Goal: Information Seeking & Learning: Compare options

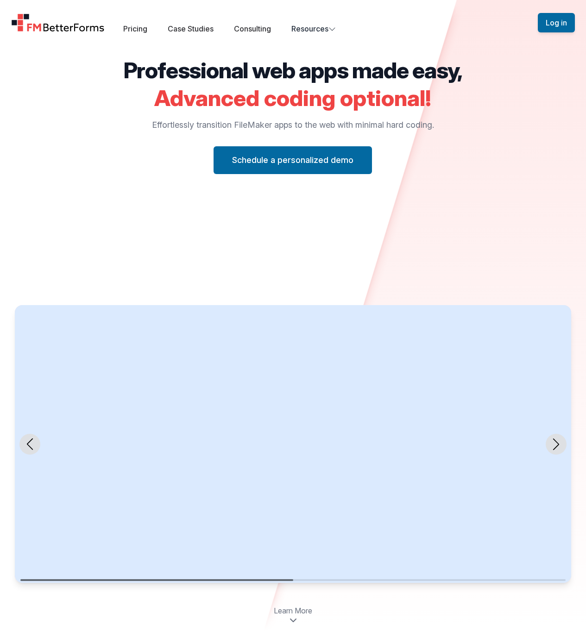
click at [484, 76] on div "Professional web apps made easy, Advanced coding optional! Effortlessly transit…" at bounding box center [293, 321] width 586 height 524
click at [132, 32] on link "Pricing" at bounding box center [135, 28] width 24 height 9
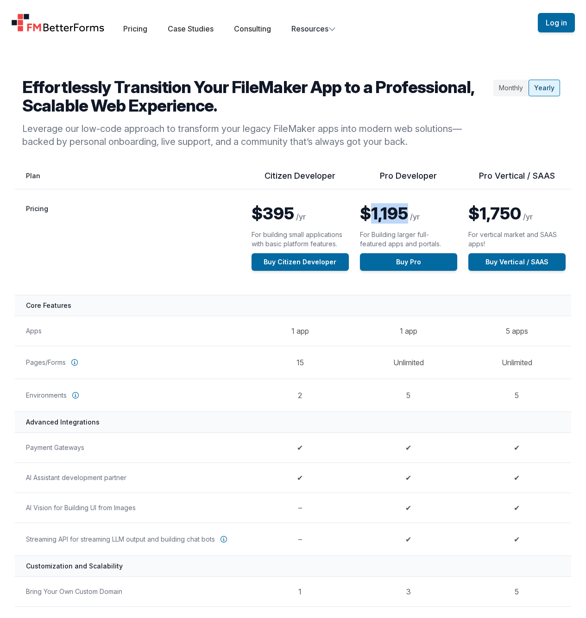
drag, startPoint x: 368, startPoint y: 212, endPoint x: 406, endPoint y: 213, distance: 38.0
click at [406, 213] on span "$1,195" at bounding box center [384, 213] width 48 height 20
click at [407, 213] on span "$1,195" at bounding box center [384, 213] width 48 height 20
drag, startPoint x: 401, startPoint y: 215, endPoint x: 383, endPoint y: 219, distance: 18.4
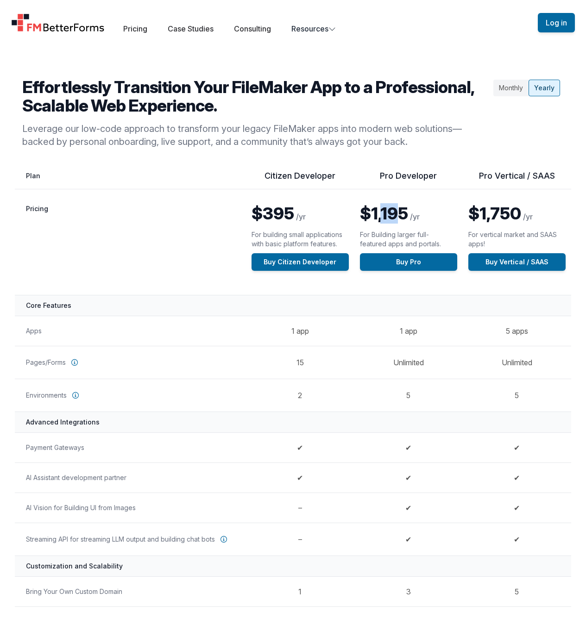
click at [383, 219] on span "$1,195" at bounding box center [384, 213] width 48 height 20
drag, startPoint x: 407, startPoint y: 216, endPoint x: 384, endPoint y: 216, distance: 22.7
click at [384, 216] on span "$1,195" at bounding box center [384, 213] width 48 height 20
click at [383, 208] on span "$1,195" at bounding box center [384, 213] width 48 height 20
drag, startPoint x: 399, startPoint y: 213, endPoint x: 406, endPoint y: 216, distance: 7.3
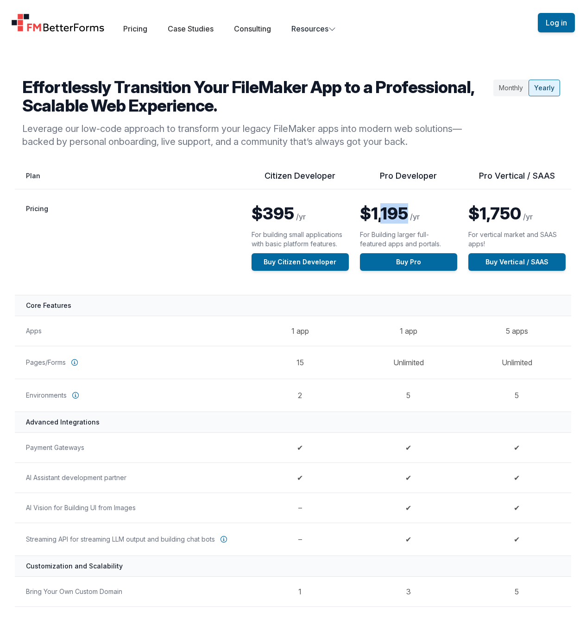
click at [406, 216] on span "$1,195" at bounding box center [384, 213] width 48 height 20
drag, startPoint x: 423, startPoint y: 146, endPoint x: 21, endPoint y: 85, distance: 406.6
click at [21, 85] on div "Effortlessly Transition Your FileMaker App to a Professional, Scalable Web Expe…" at bounding box center [293, 113] width 586 height 70
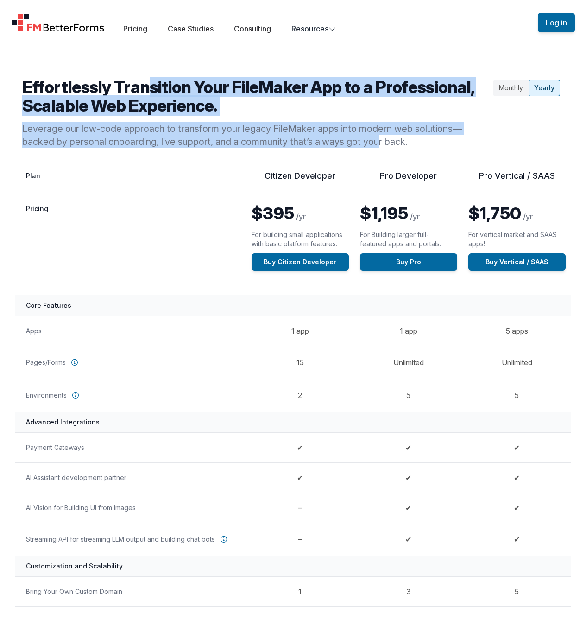
drag, startPoint x: 81, startPoint y: 91, endPoint x: 344, endPoint y: 140, distance: 268.1
click at [344, 140] on div "Effortlessly Transition Your FileMaker App to a Professional, Scalable Web Expe…" at bounding box center [255, 113] width 467 height 70
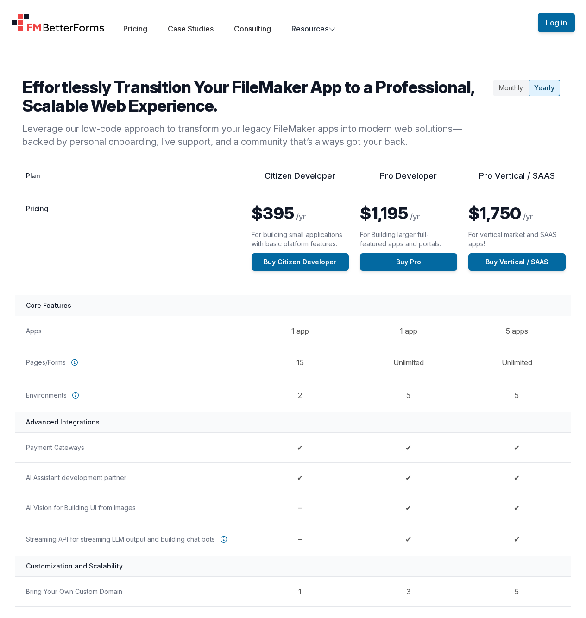
click at [400, 140] on p "Leverage our low-code approach to transform your legacy FileMaker apps into mod…" at bounding box center [255, 135] width 467 height 26
click at [408, 141] on p "Leverage our low-code approach to transform your legacy FileMaker apps into mod…" at bounding box center [255, 135] width 467 height 26
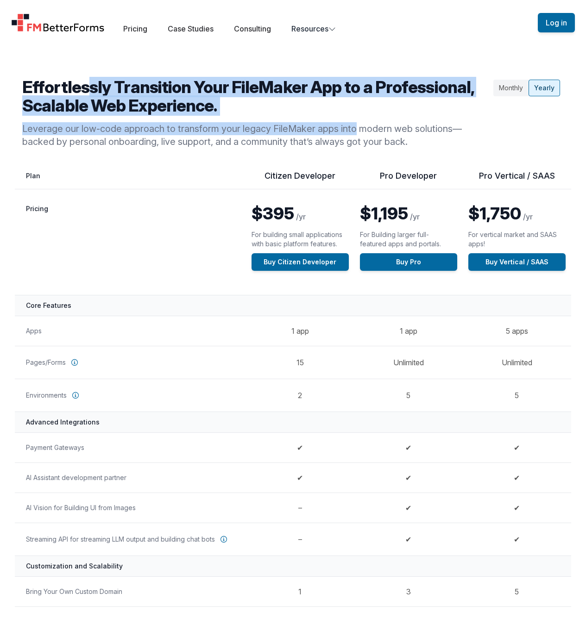
drag, startPoint x: 26, startPoint y: 88, endPoint x: 317, endPoint y: 125, distance: 293.1
click at [317, 125] on div "Effortlessly Transition Your FileMaker App to a Professional, Scalable Web Expe…" at bounding box center [255, 113] width 467 height 70
click at [281, 106] on h2 "Effortlessly Transition Your FileMaker App to a Professional, Scalable Web Expe…" at bounding box center [255, 96] width 467 height 37
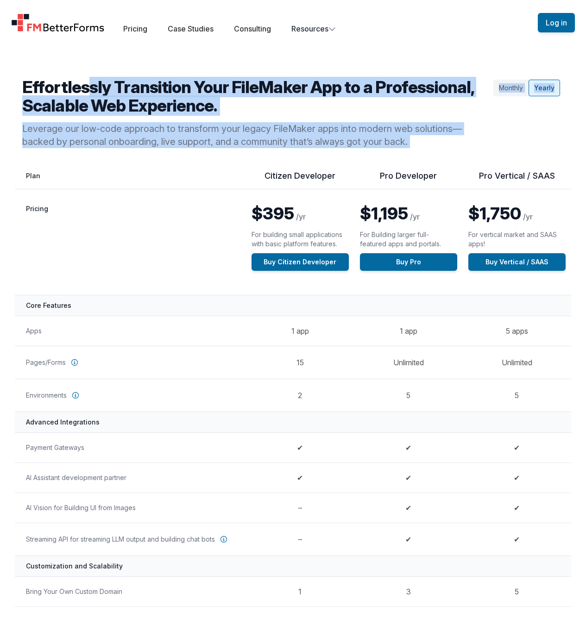
drag, startPoint x: 359, startPoint y: 152, endPoint x: -32, endPoint y: 68, distance: 399.9
click at [0, 68] on html "Open main menu Pricing Case Studies Consulting Resources Sign Up Log in Effortl…" at bounding box center [293, 309] width 586 height 618
click at [75, 86] on h2 "Effortlessly Transition Your FileMaker App to a Professional, Scalable Web Expe…" at bounding box center [255, 96] width 467 height 37
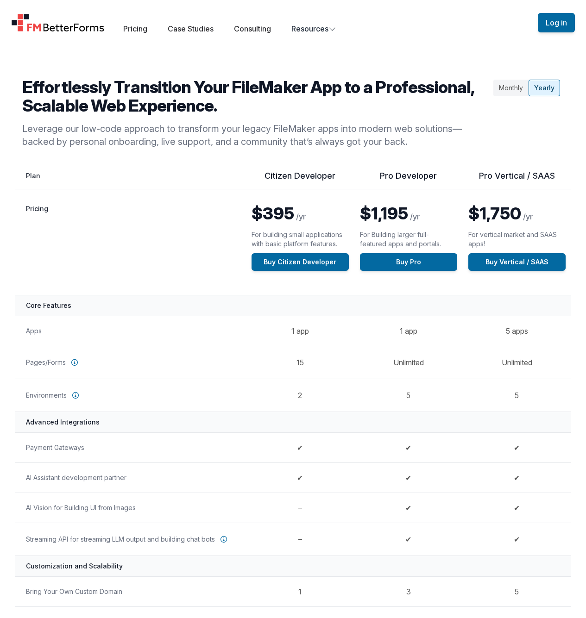
drag, startPoint x: 13, startPoint y: 80, endPoint x: 559, endPoint y: 135, distance: 548.8
click at [562, 134] on div "Effortlessly Transition Your FileMaker App to a Professional, Scalable Web Expe…" at bounding box center [293, 113] width 586 height 70
click at [558, 136] on div "Monthly Yearly" at bounding box center [527, 113] width 74 height 70
drag, startPoint x: 323, startPoint y: 125, endPoint x: 47, endPoint y: 80, distance: 279.7
click at [47, 80] on div "Effortlessly Transition Your FileMaker App to a Professional, Scalable Web Expe…" at bounding box center [255, 113] width 467 height 70
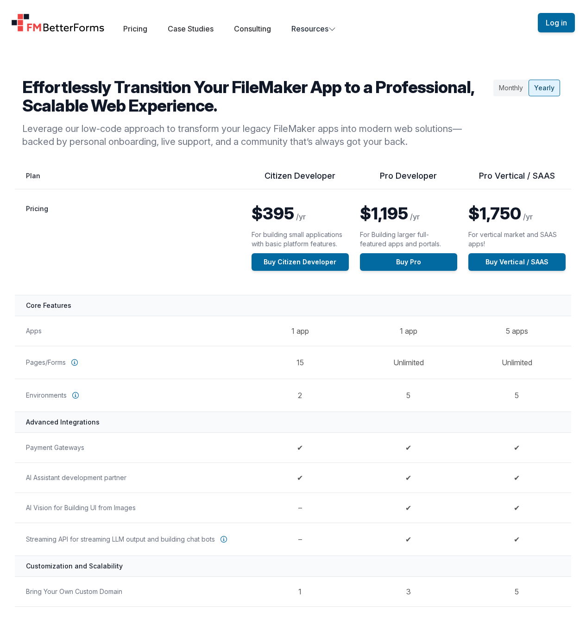
click at [32, 83] on h2 "Effortlessly Transition Your FileMaker App to a Professional, Scalable Web Expe…" at bounding box center [255, 96] width 467 height 37
click at [333, 65] on div "Effortlessly Transition Your FileMaker App to a Professional, Scalable Web Expe…" at bounding box center [293, 548] width 586 height 1023
drag, startPoint x: 363, startPoint y: 213, endPoint x: 421, endPoint y: 213, distance: 58.8
click at [421, 213] on p "$1,195 /yr" at bounding box center [408, 213] width 97 height 19
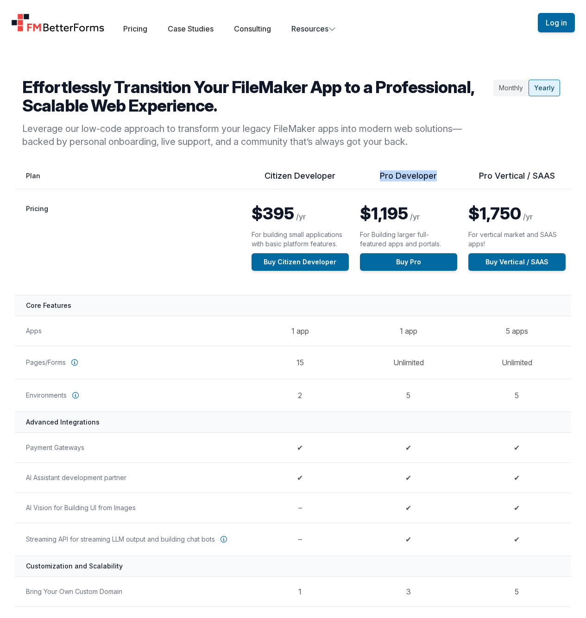
drag, startPoint x: 382, startPoint y: 176, endPoint x: 443, endPoint y: 178, distance: 60.7
click at [443, 178] on th "Pro Developer" at bounding box center [408, 179] width 108 height 19
drag, startPoint x: 358, startPoint y: 214, endPoint x: 434, endPoint y: 213, distance: 76.4
click at [434, 213] on td "$1,195 /yr For Building larger full-featured apps and portals. Buy Pro" at bounding box center [408, 242] width 108 height 106
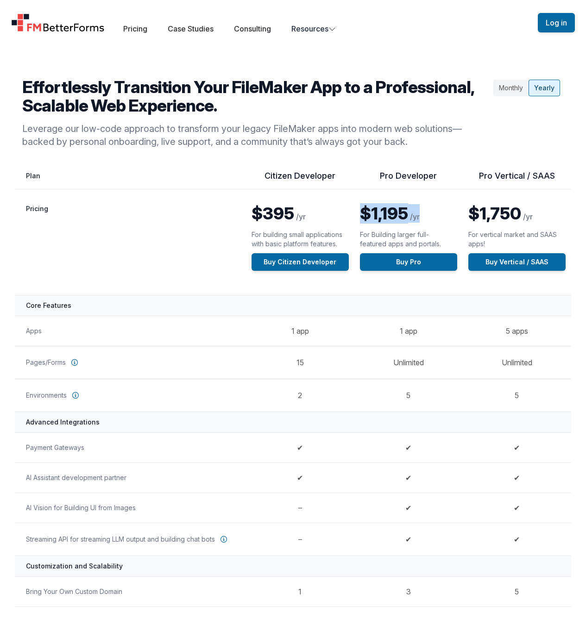
click at [434, 213] on p "$1,195 /yr" at bounding box center [408, 213] width 97 height 19
drag, startPoint x: 425, startPoint y: 216, endPoint x: 364, endPoint y: 205, distance: 61.6
click at [364, 205] on p "$1,195 /yr" at bounding box center [408, 213] width 97 height 19
